Goal: Transaction & Acquisition: Purchase product/service

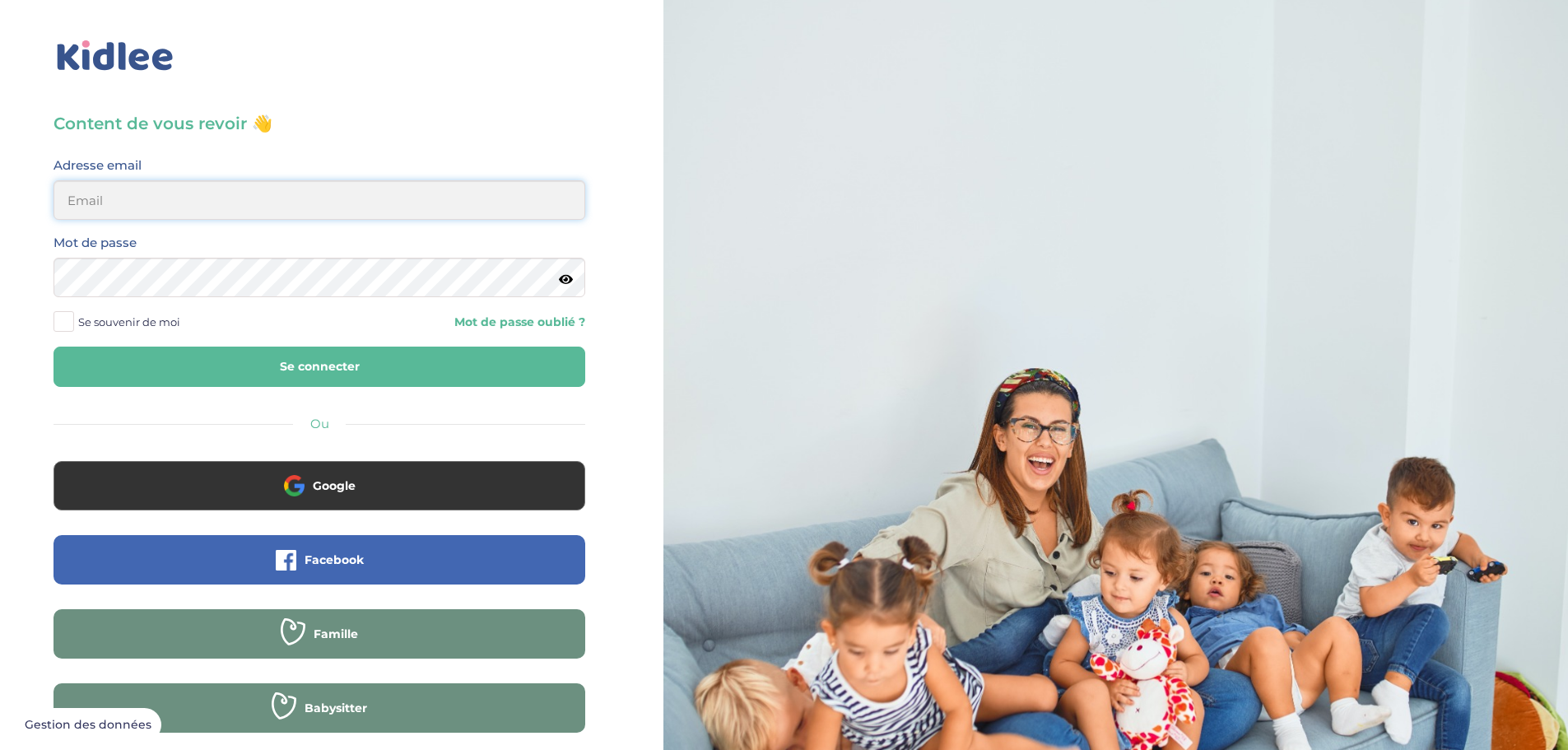
type input "[EMAIL_ADDRESS][DOMAIN_NAME]"
click at [347, 371] on button "Se connecter" at bounding box center [319, 366] width 531 height 41
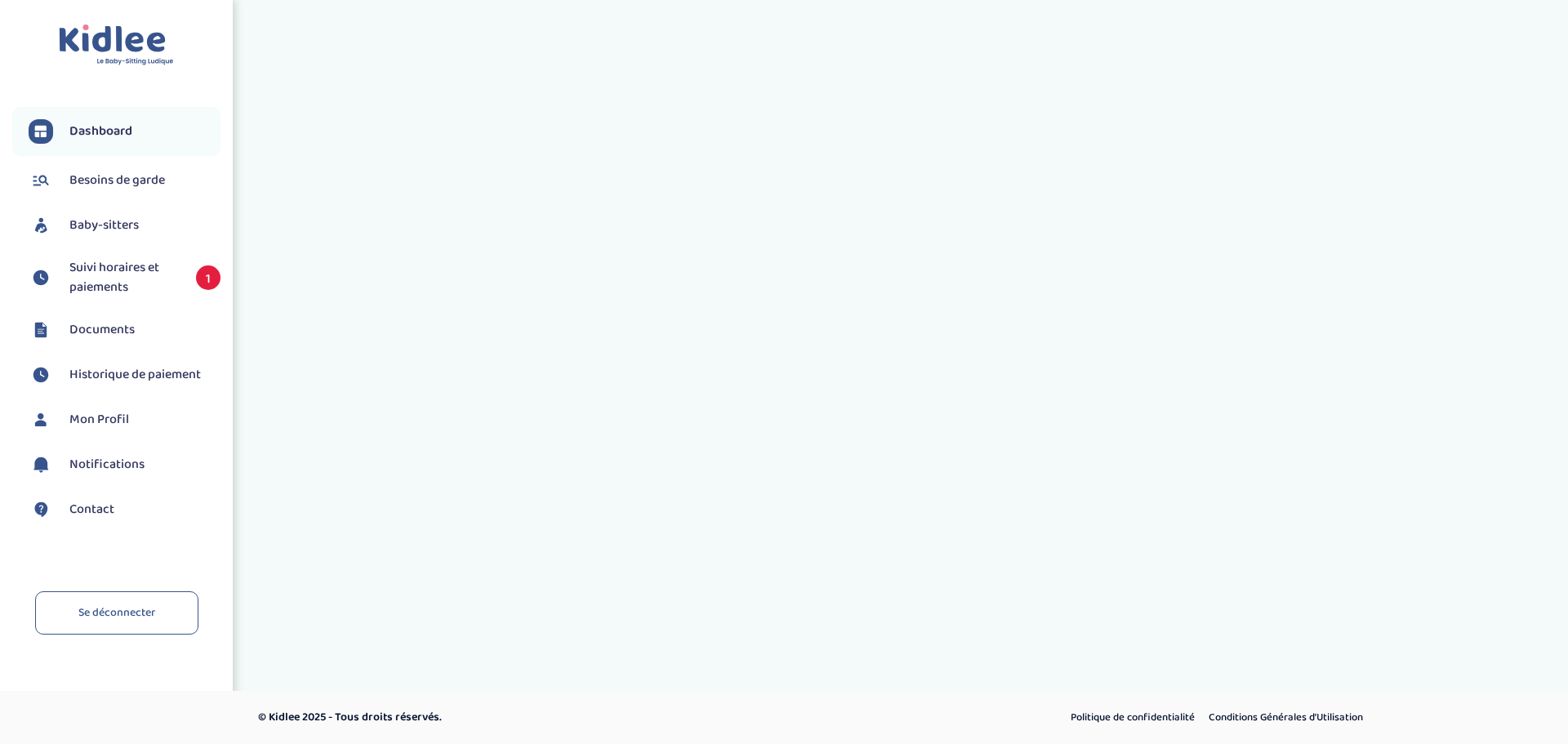
click at [119, 274] on span "Suivi horaires et paiements" at bounding box center [124, 278] width 110 height 40
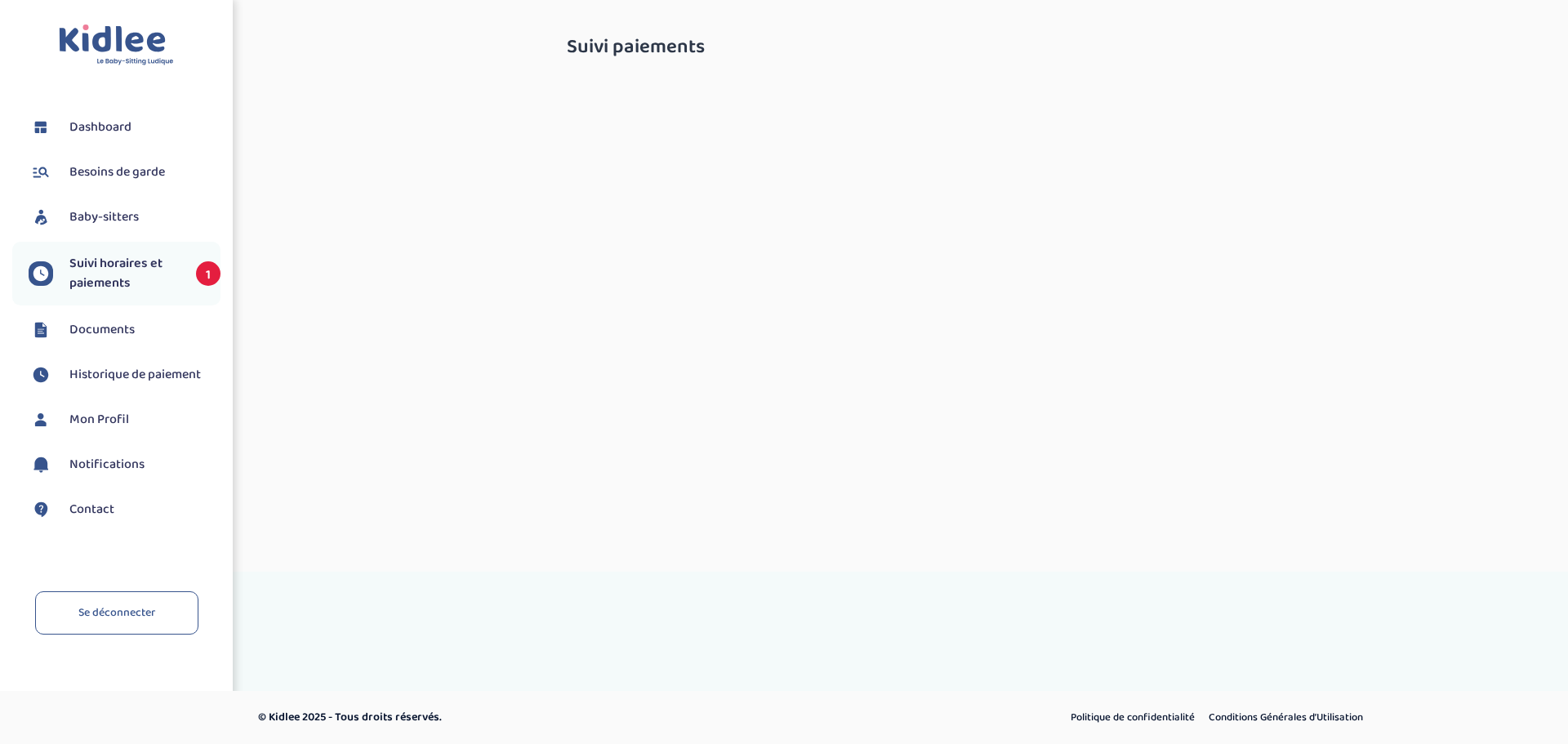
select select "septembre 2025"
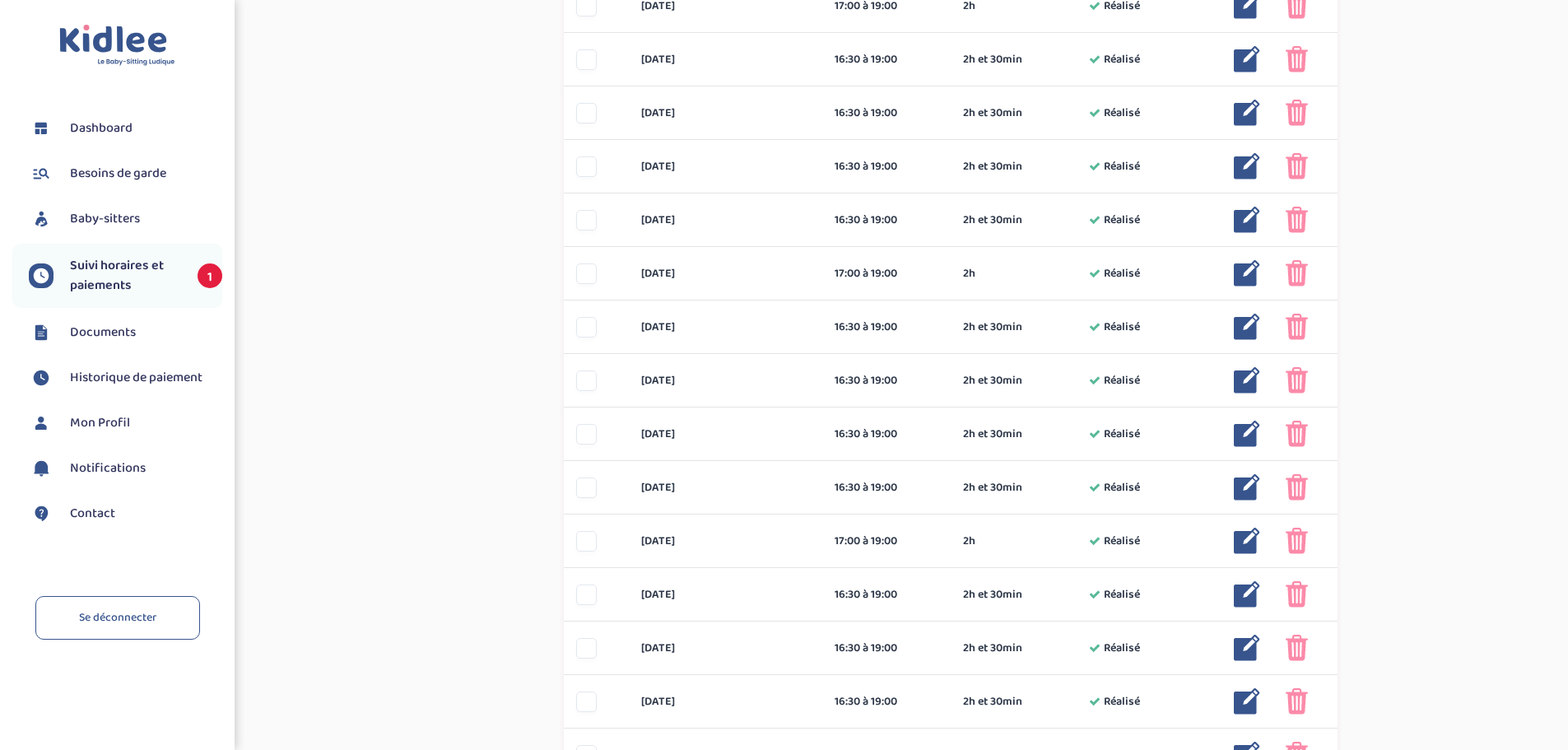
scroll to position [666, 0]
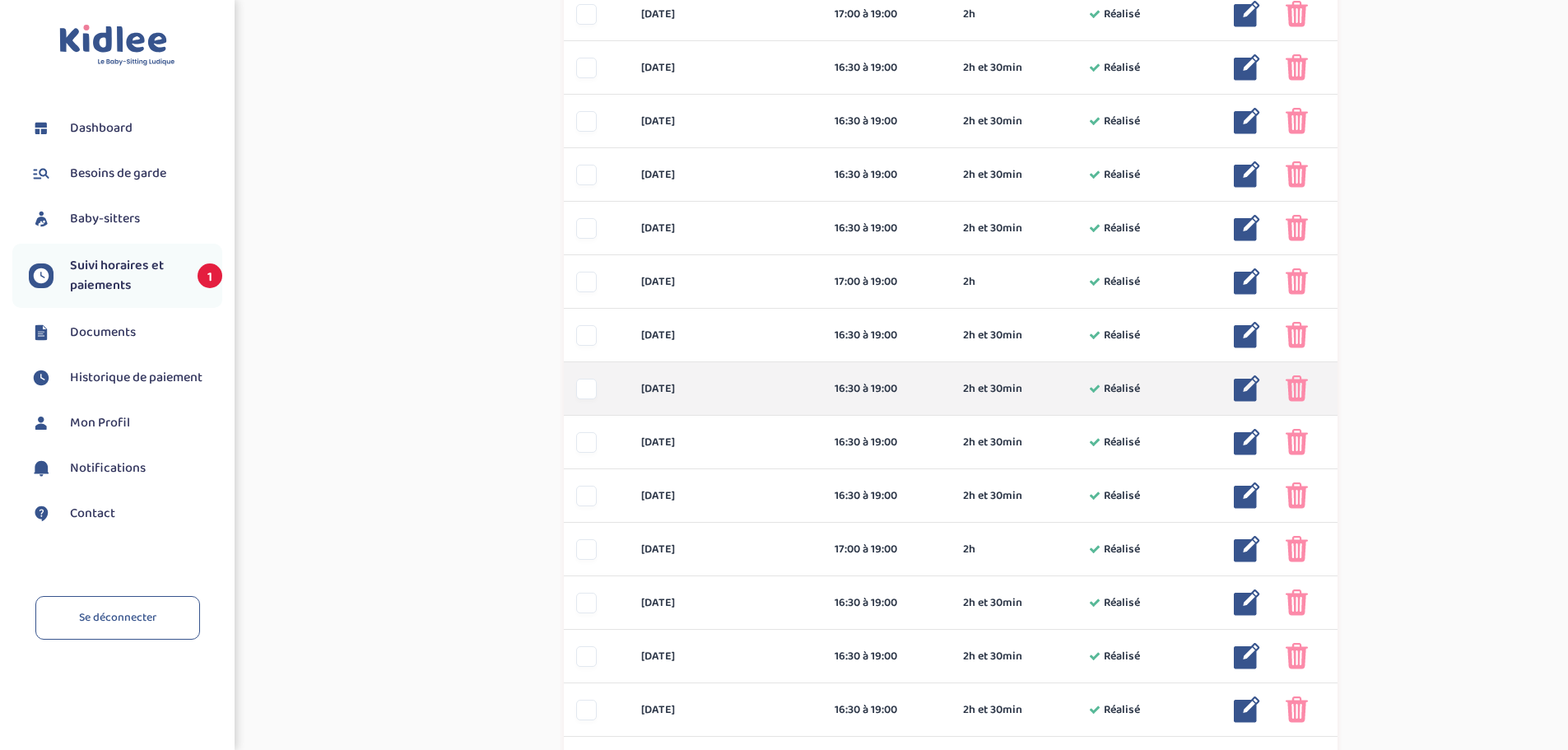
click at [585, 395] on div at bounding box center [586, 389] width 21 height 21
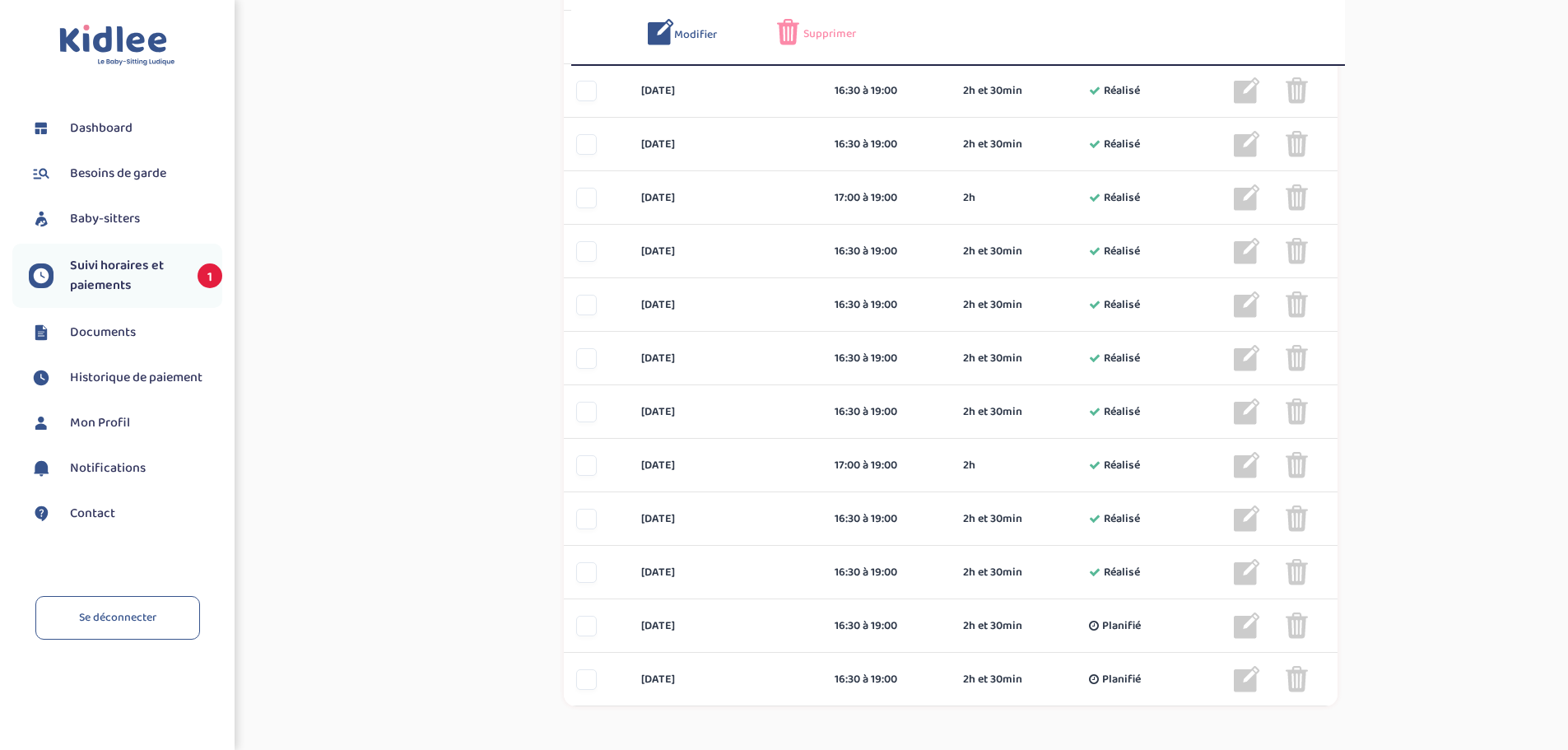
scroll to position [1024, 0]
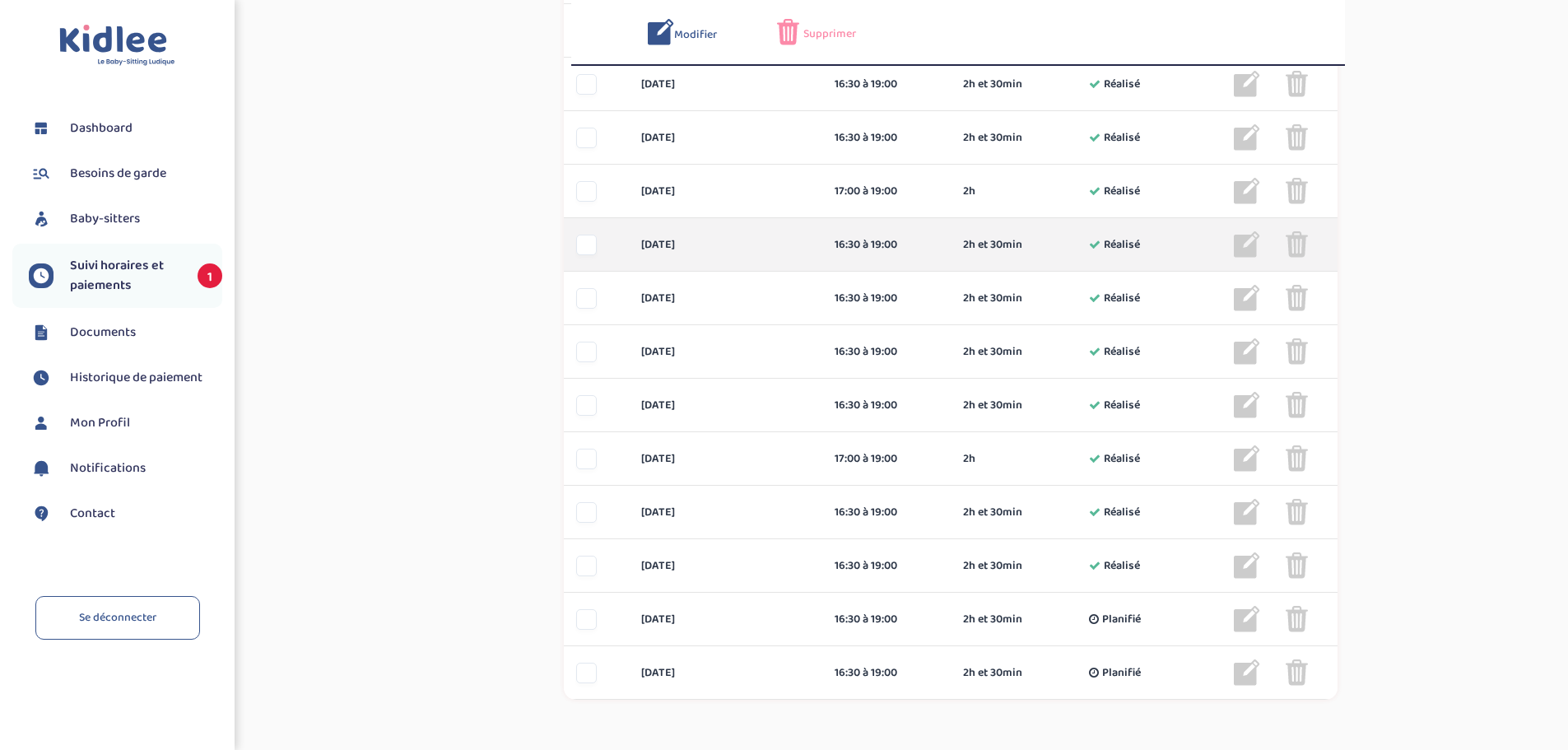
click at [589, 244] on div at bounding box center [586, 245] width 21 height 21
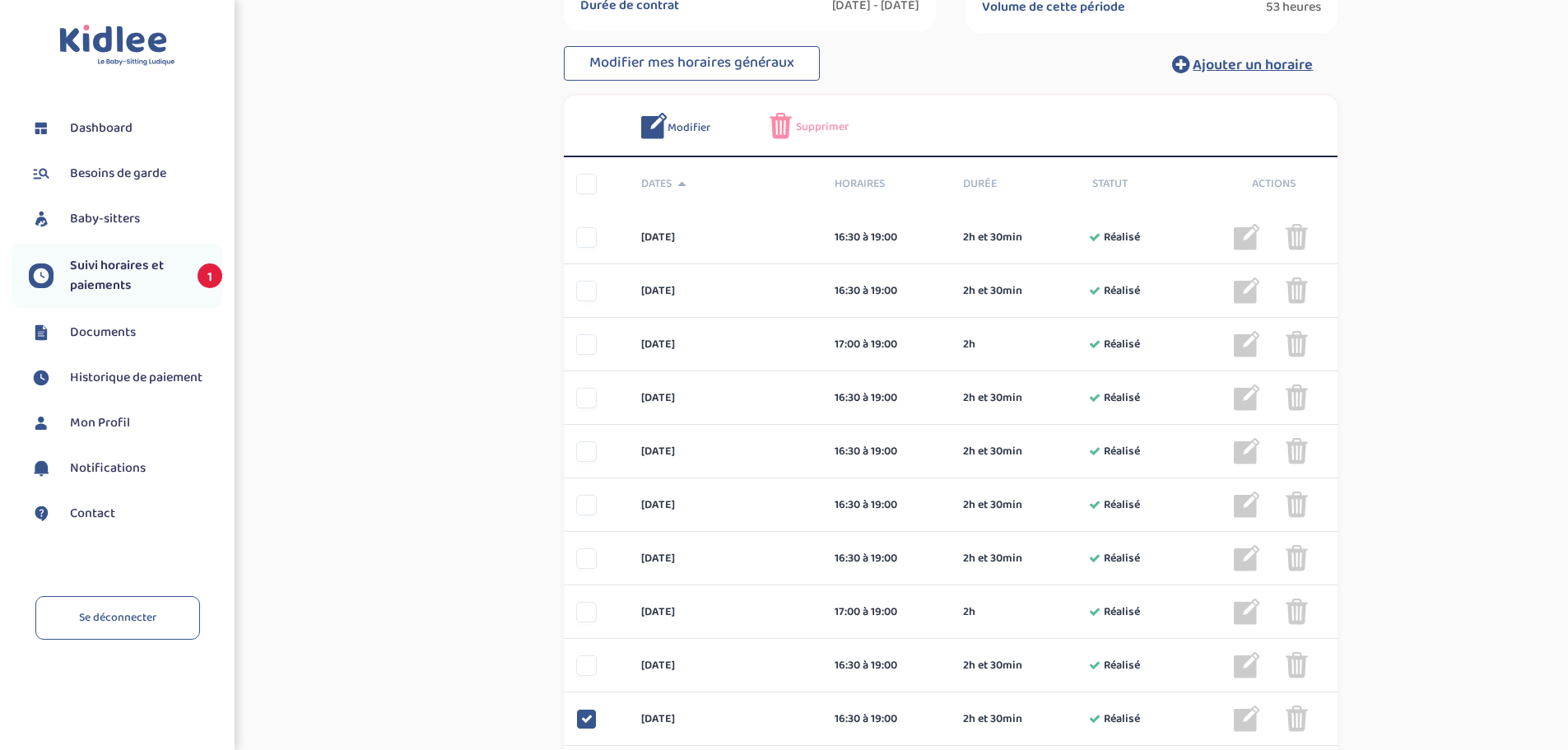
scroll to position [574, 0]
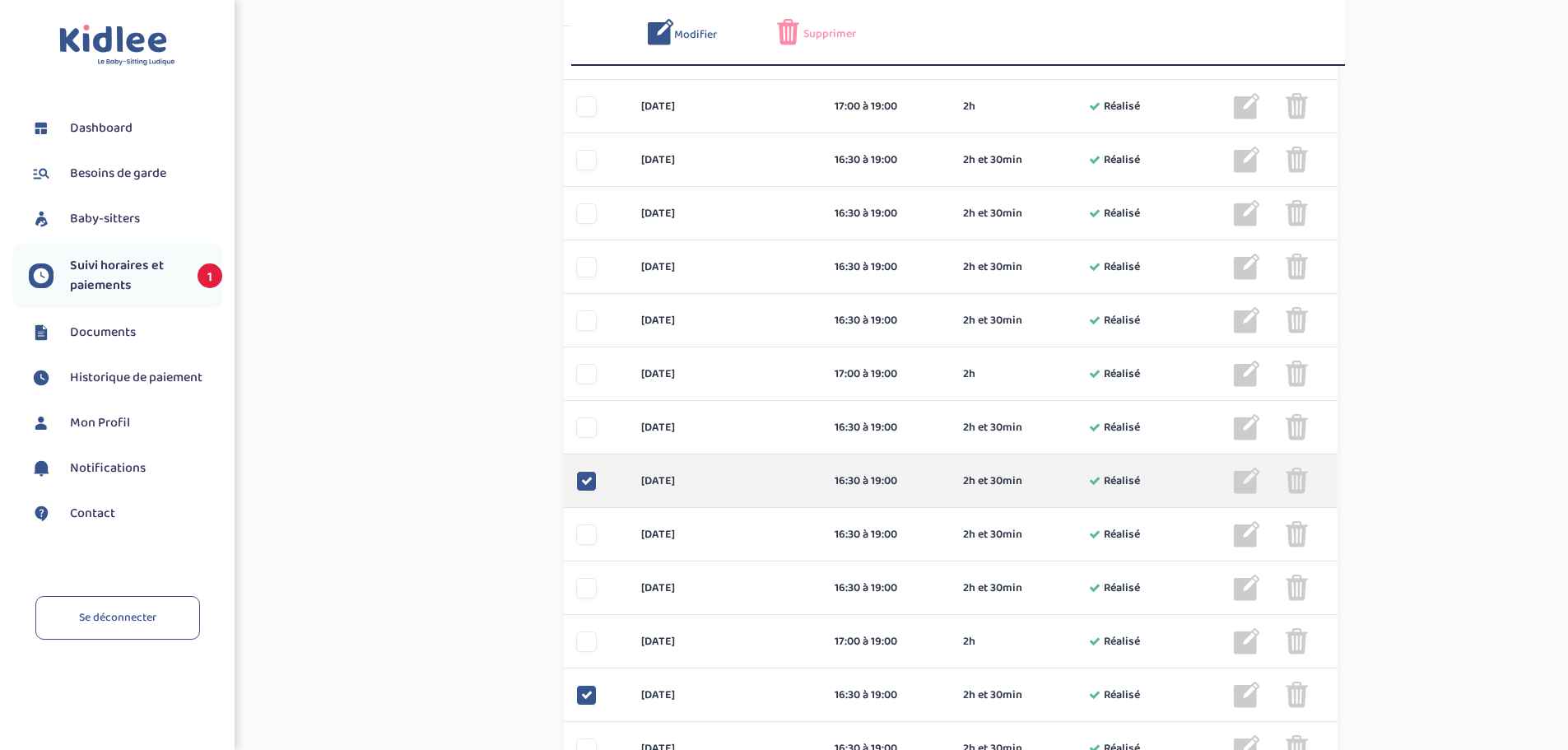
click at [1302, 488] on img at bounding box center [1297, 481] width 22 height 27
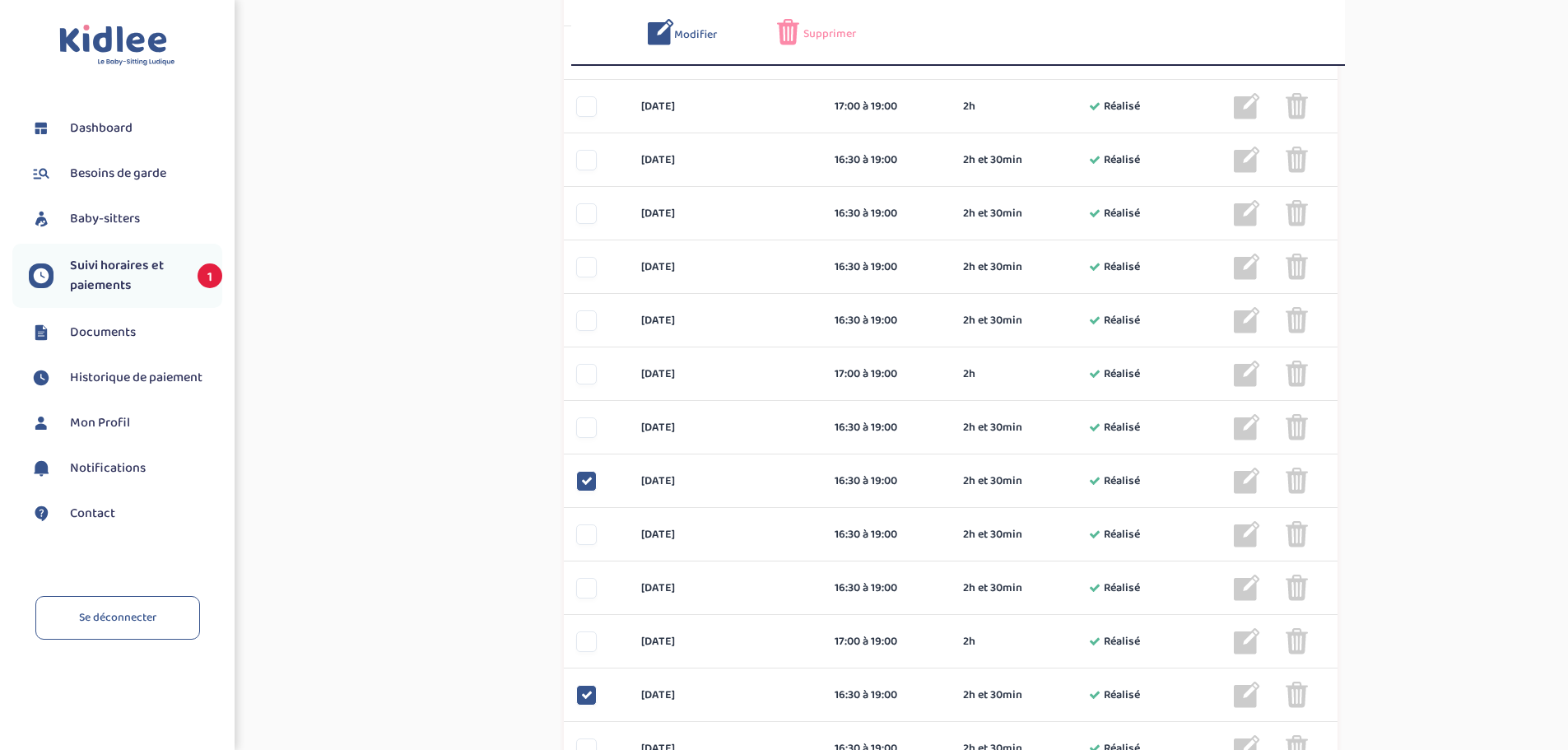
click at [816, 35] on span "Supprimer" at bounding box center [829, 34] width 52 height 17
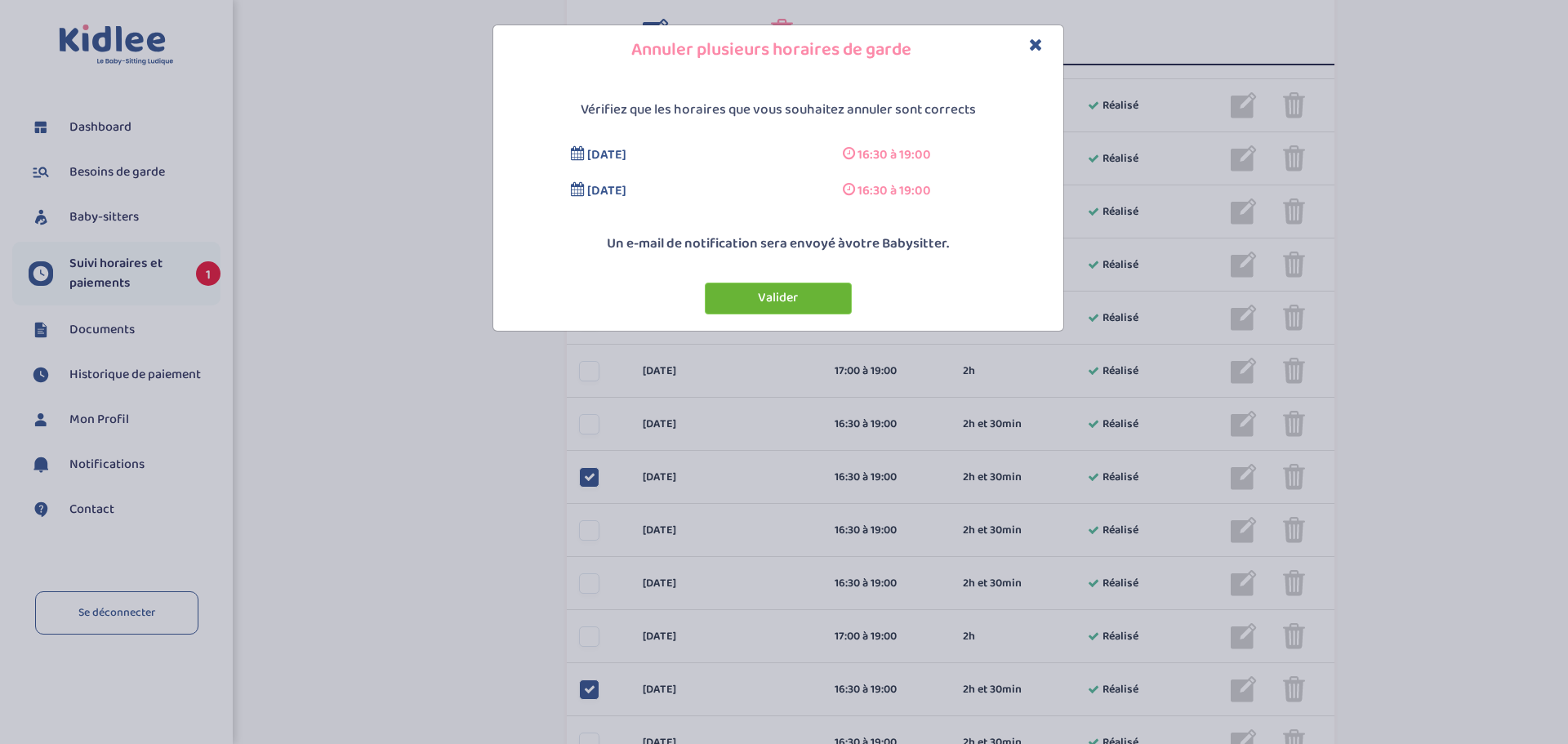
click at [767, 298] on button "Valider" at bounding box center [779, 298] width 147 height 32
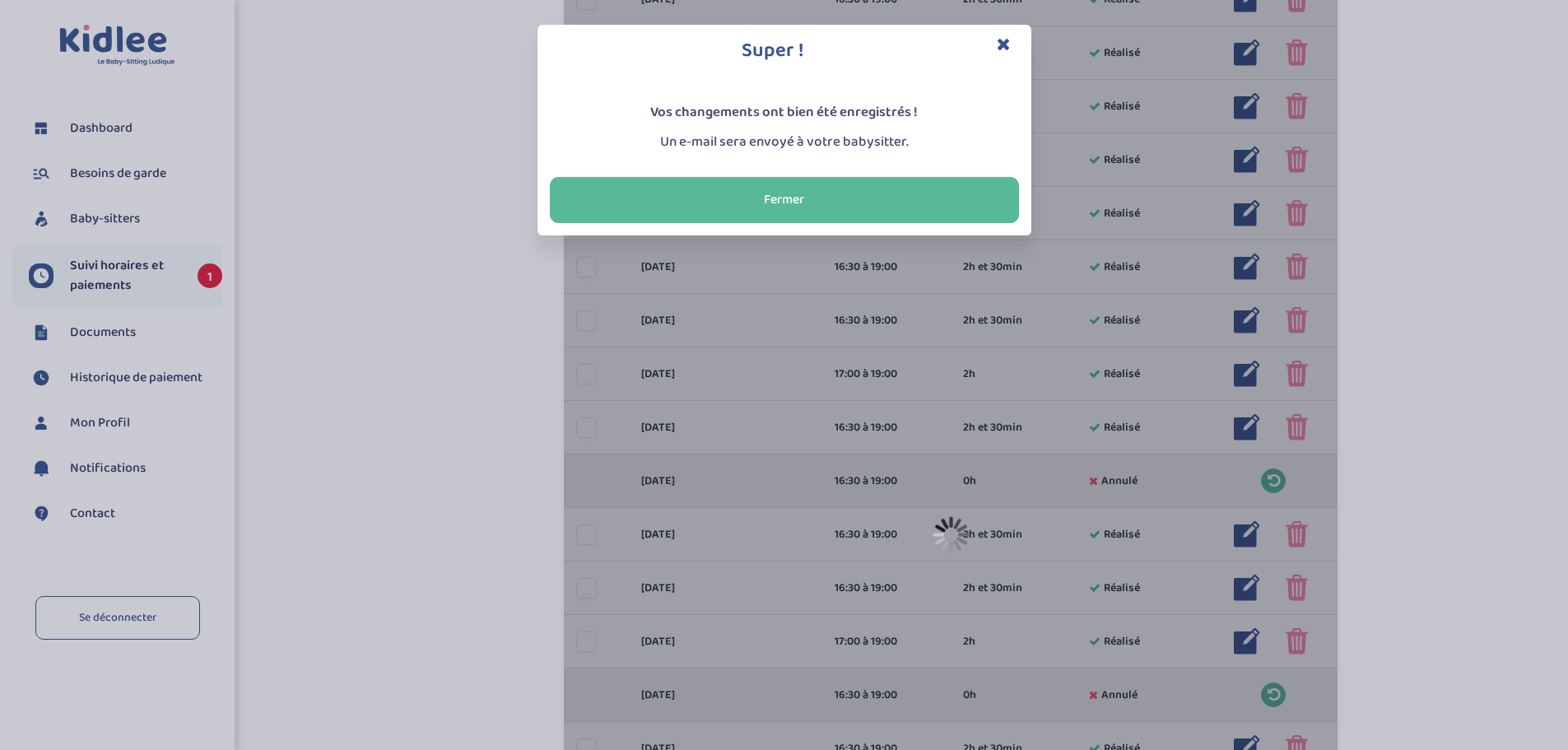
scroll to position [584, 0]
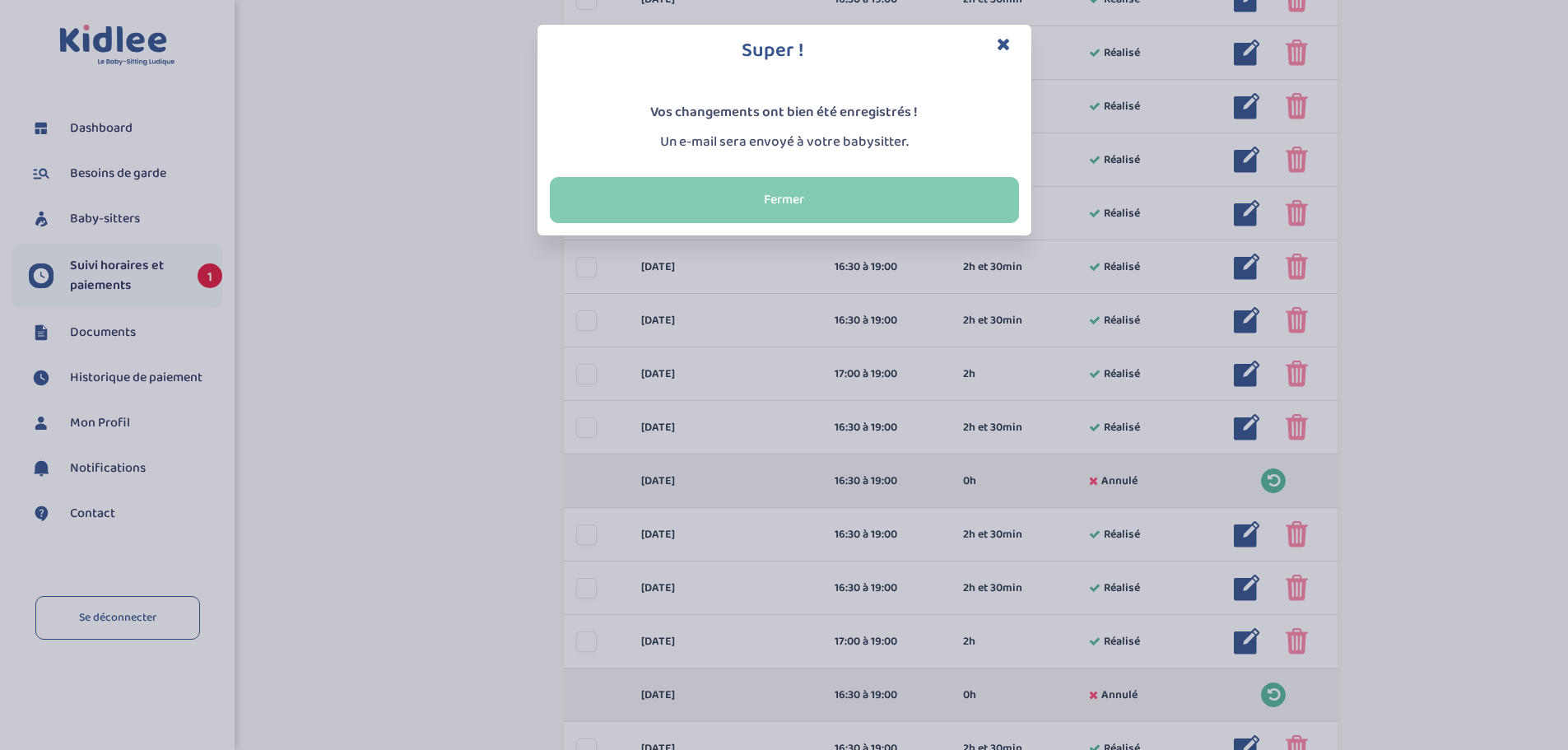
click at [822, 207] on button "Fermer" at bounding box center [784, 200] width 469 height 47
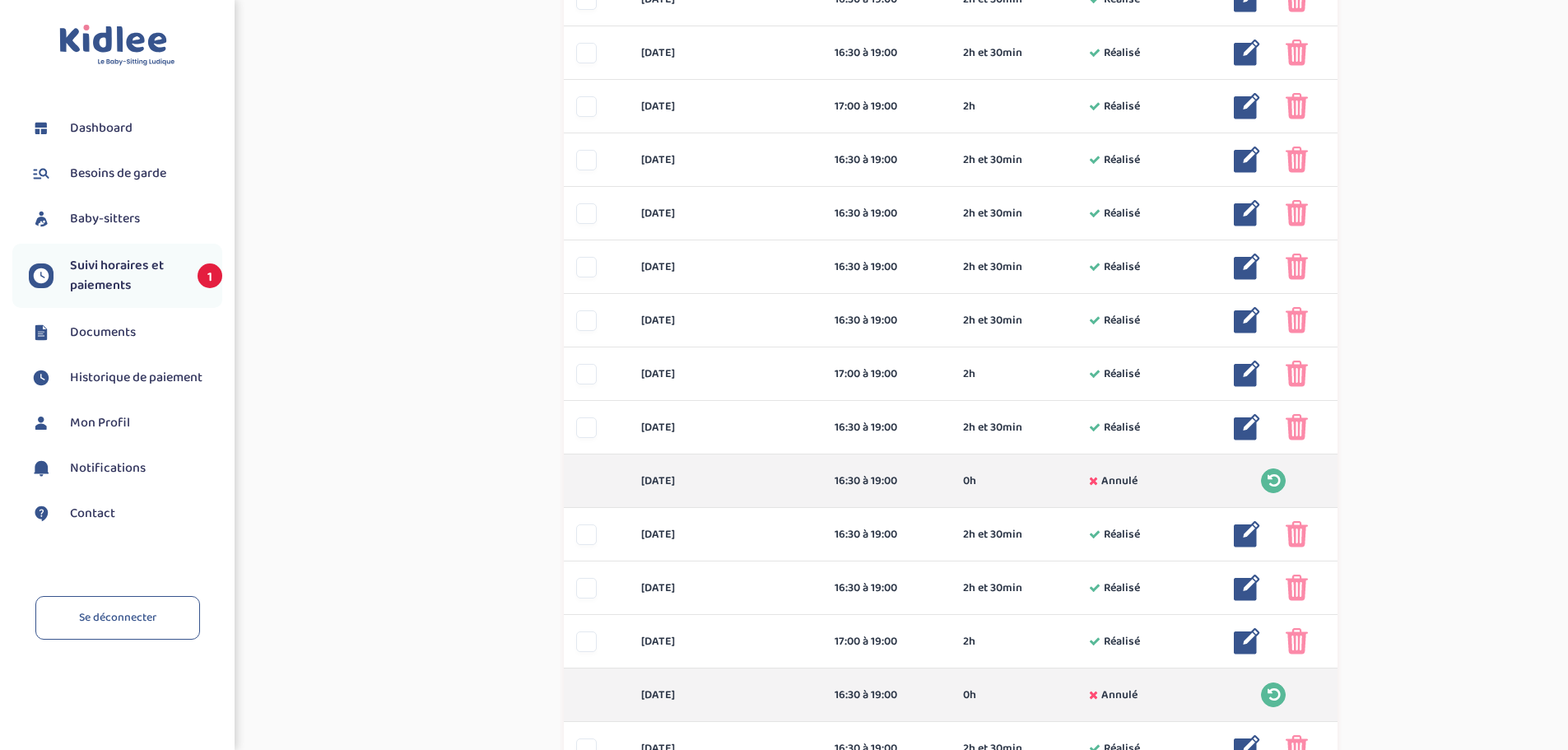
scroll to position [0, 0]
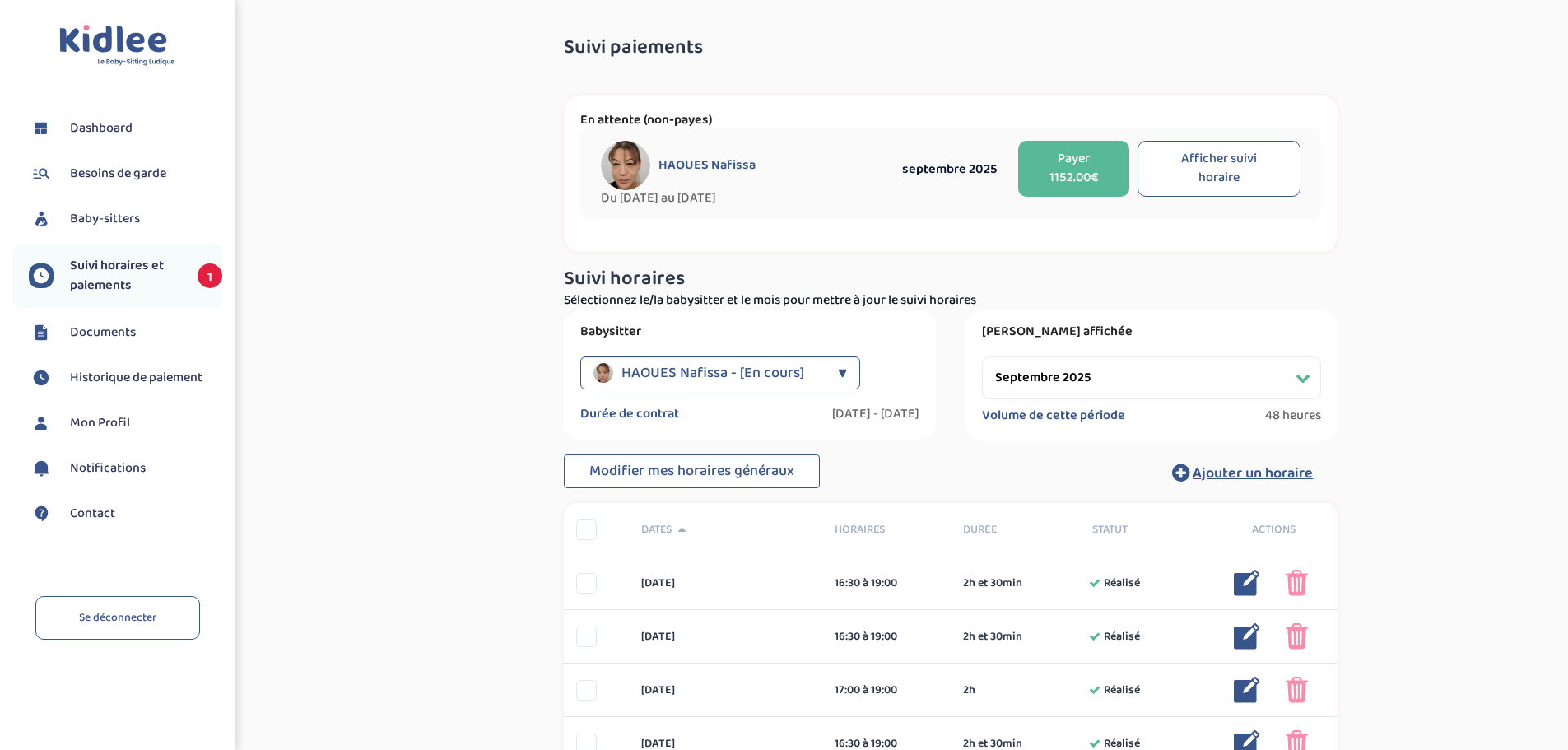
click at [1091, 174] on button "Payer 1152.00€" at bounding box center [1073, 169] width 111 height 56
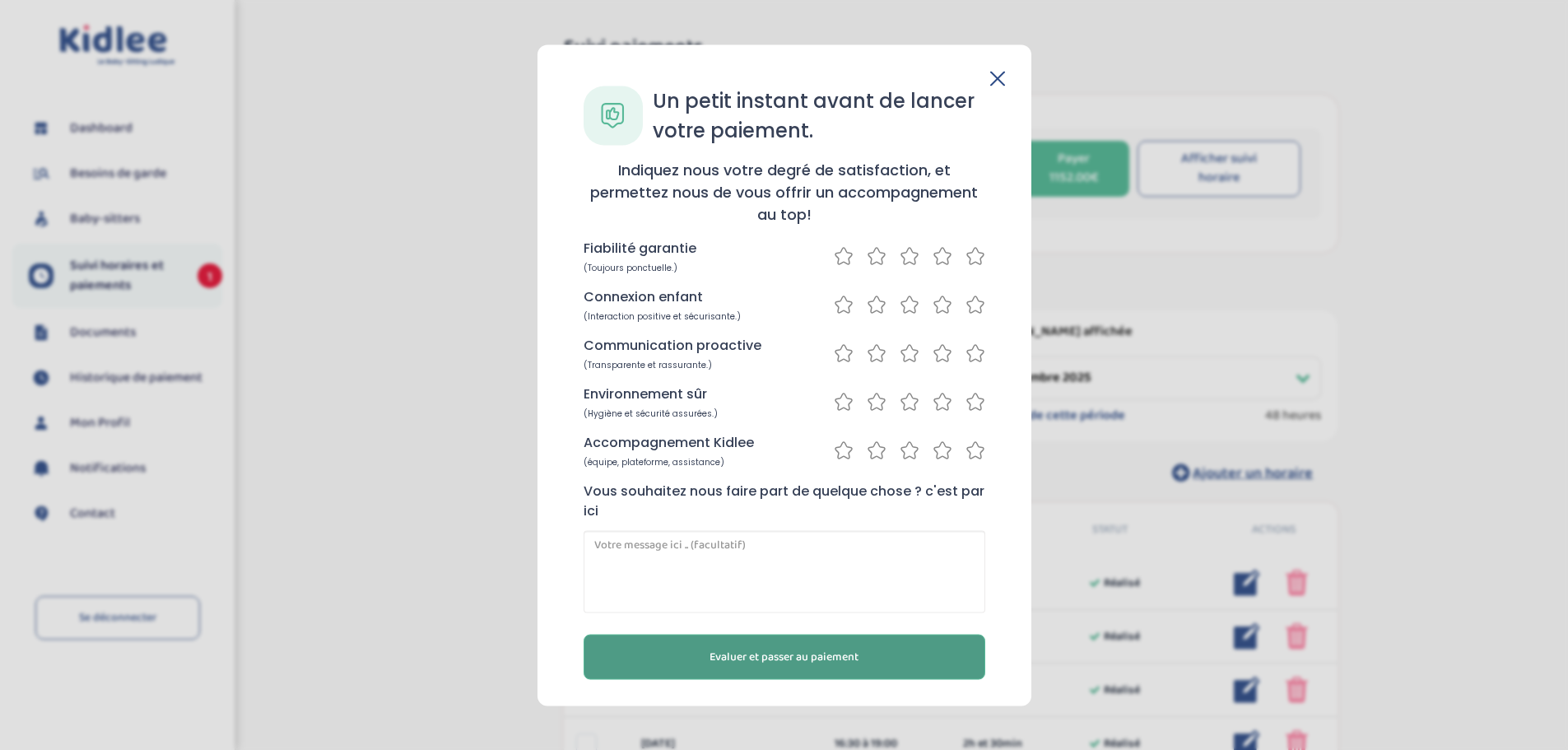
click at [733, 659] on span "Evaluer et passer au paiement" at bounding box center [784, 656] width 149 height 17
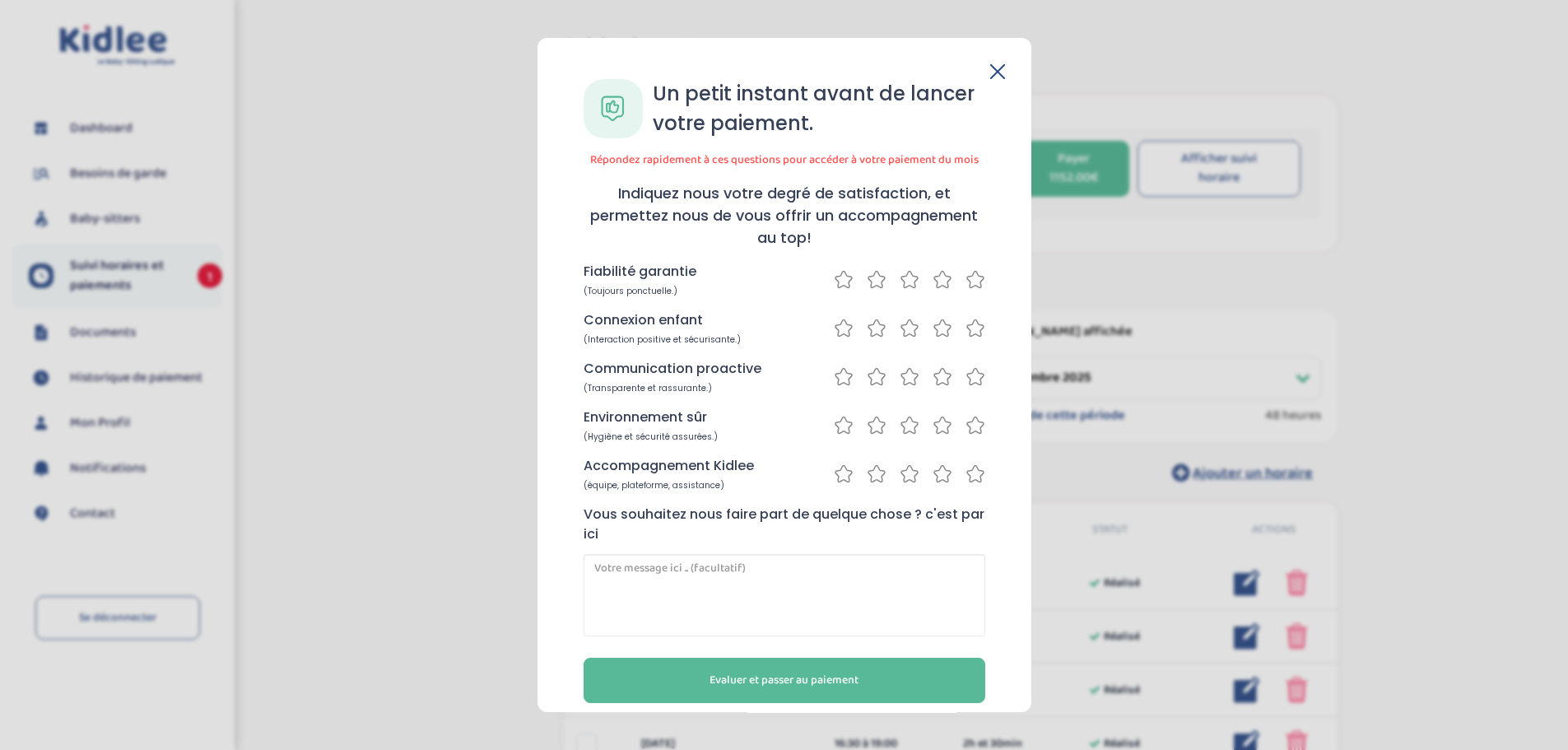
click at [973, 282] on icon at bounding box center [975, 279] width 20 height 21
click at [975, 328] on icon at bounding box center [975, 328] width 20 height 21
click at [974, 381] on icon at bounding box center [975, 376] width 20 height 21
click at [972, 420] on icon at bounding box center [975, 425] width 17 height 17
click at [974, 477] on icon at bounding box center [975, 473] width 20 height 21
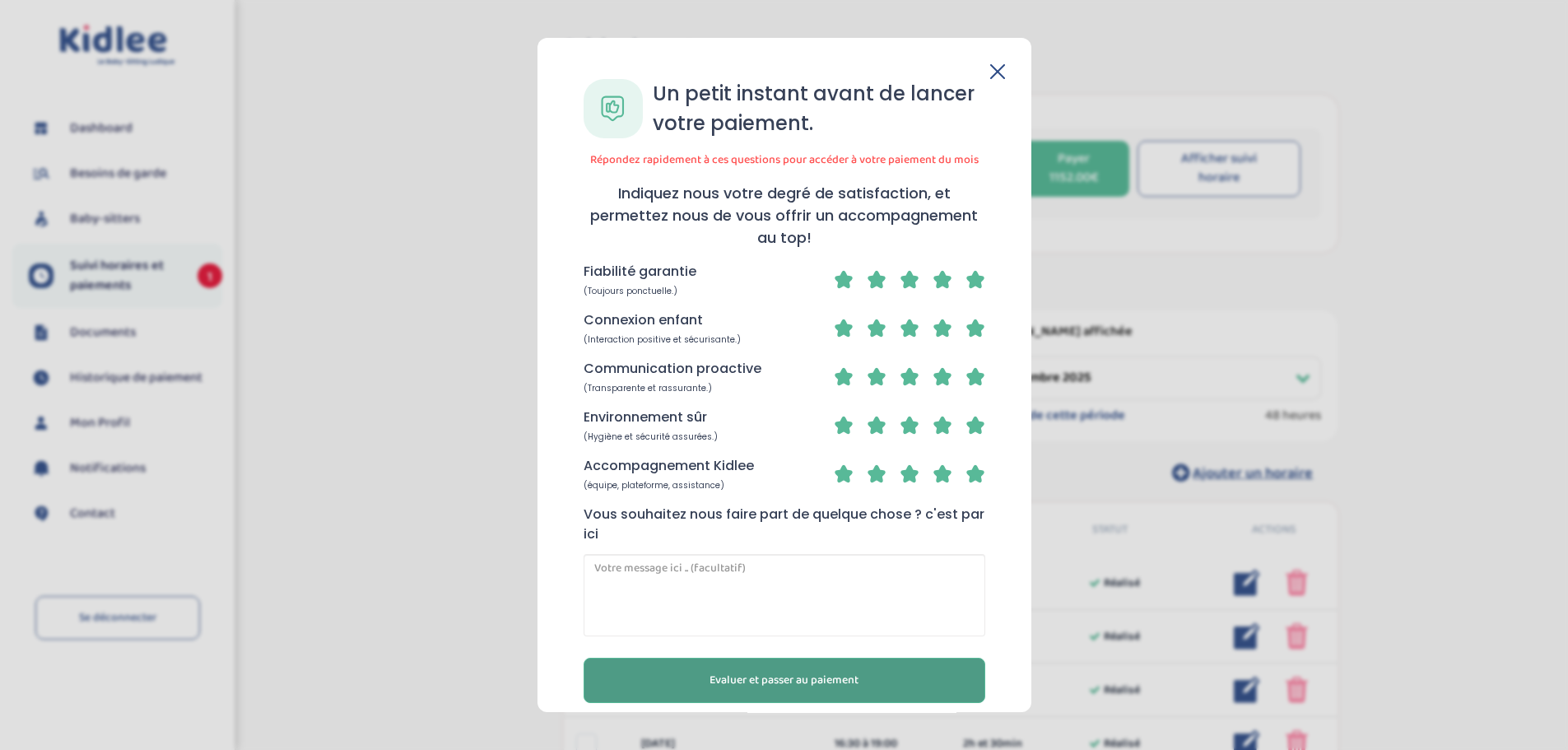
click at [789, 676] on span "Evaluer et passer au paiement" at bounding box center [784, 680] width 149 height 17
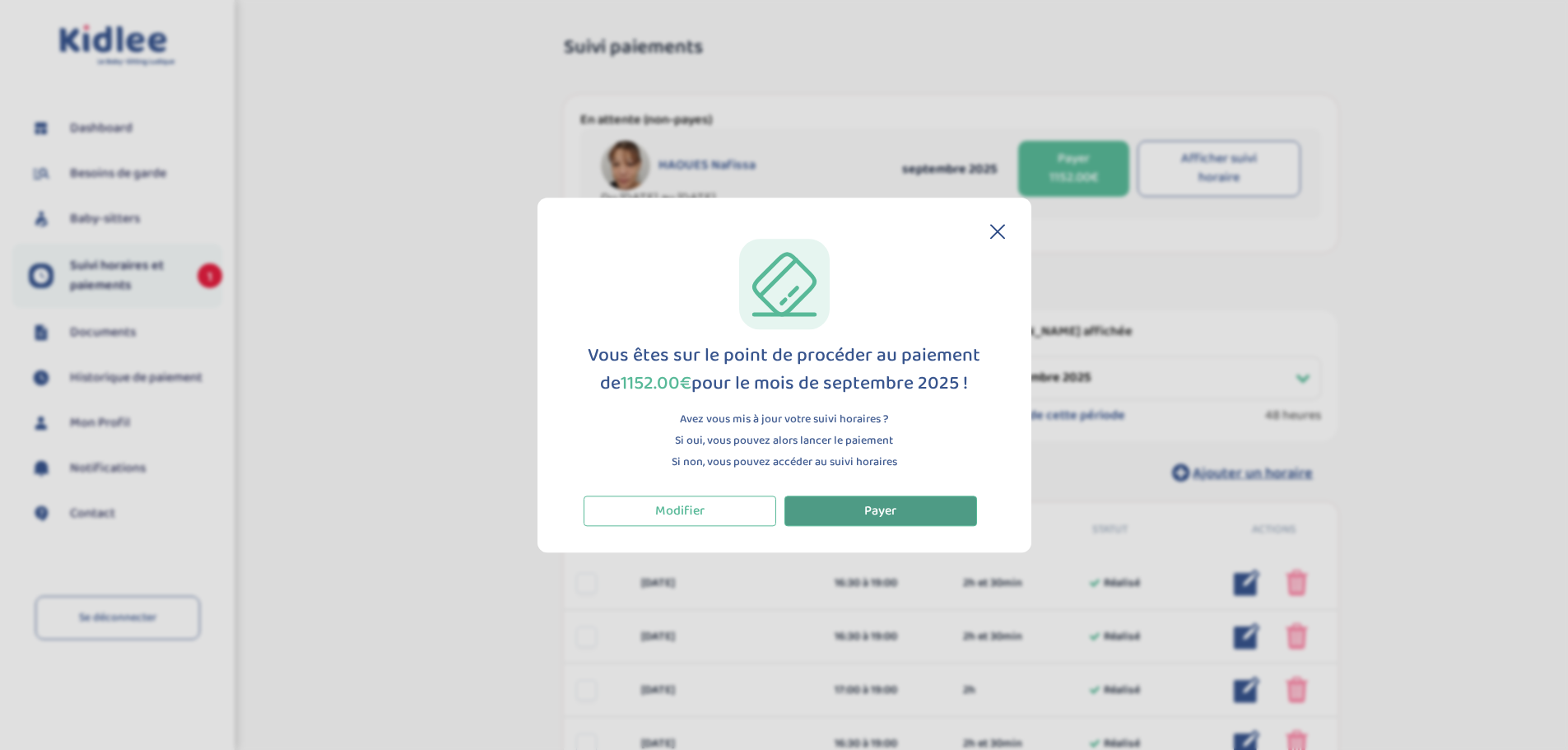
click at [931, 513] on button "Payer" at bounding box center [881, 511] width 193 height 31
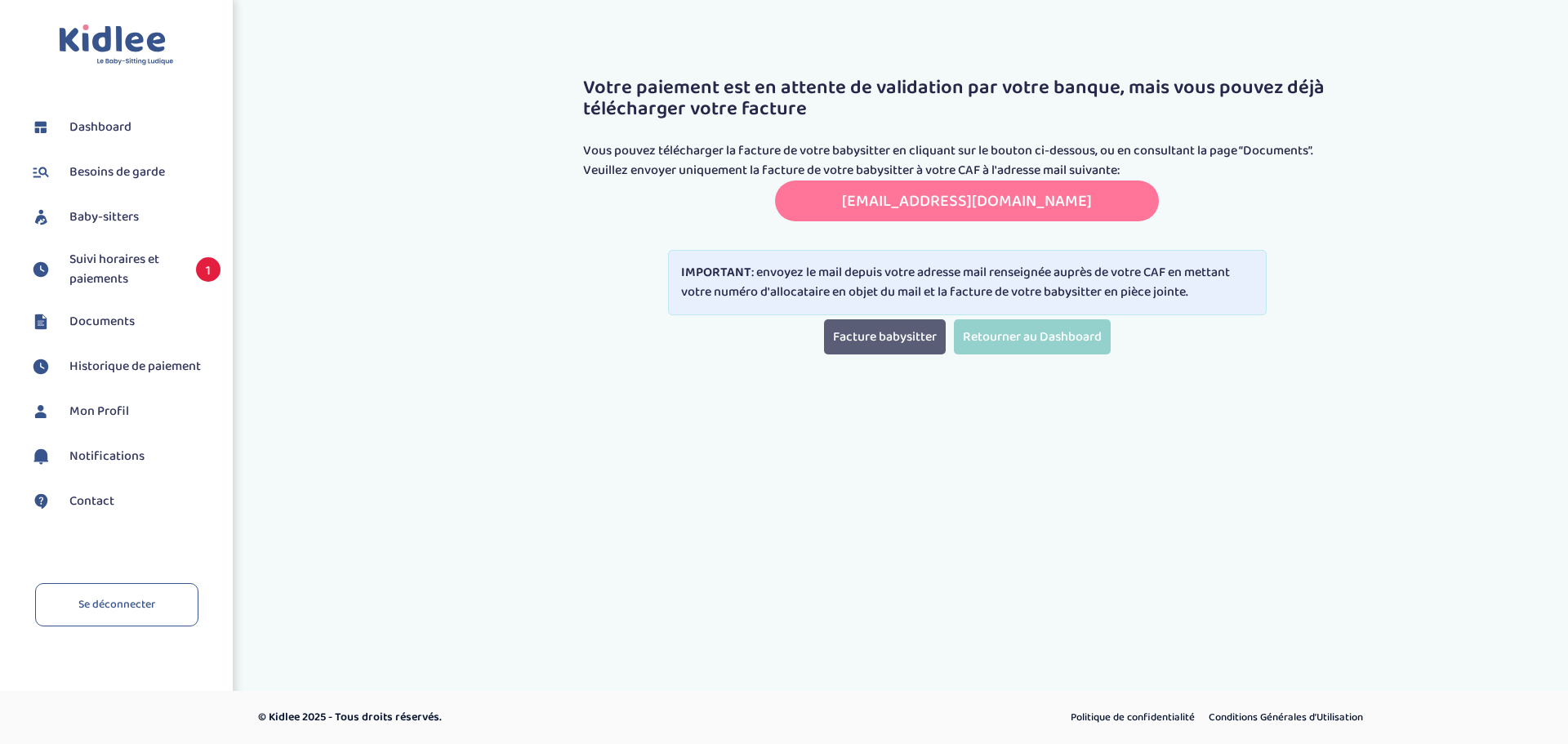
click at [896, 335] on link "Facture babysitter" at bounding box center [885, 337] width 122 height 35
